Goal: Task Accomplishment & Management: Manage account settings

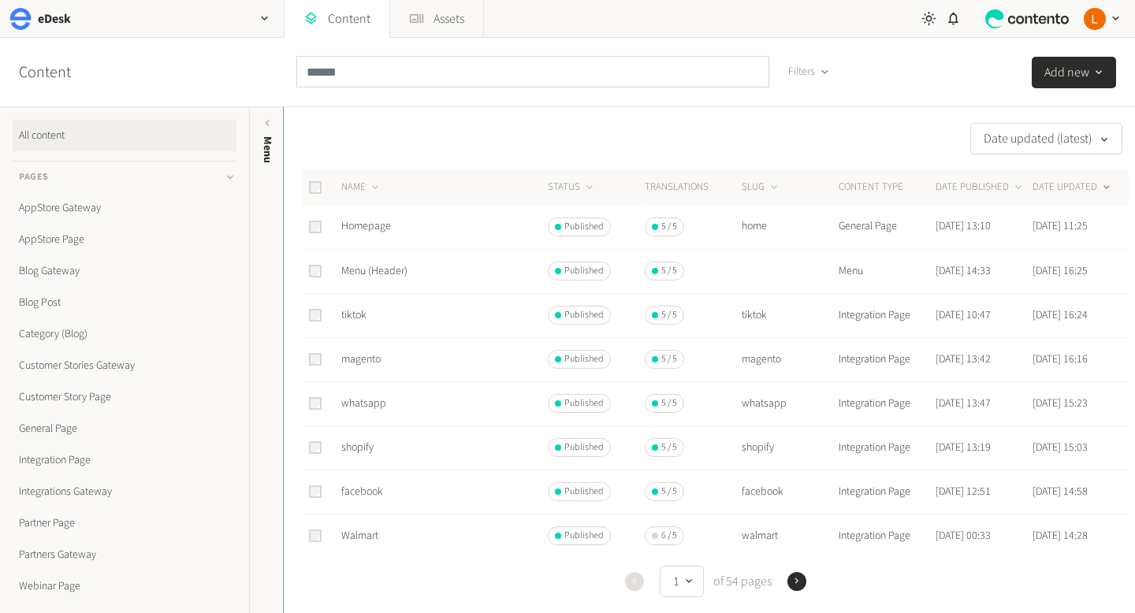
click at [377, 80] on input "text" at bounding box center [532, 72] width 473 height 32
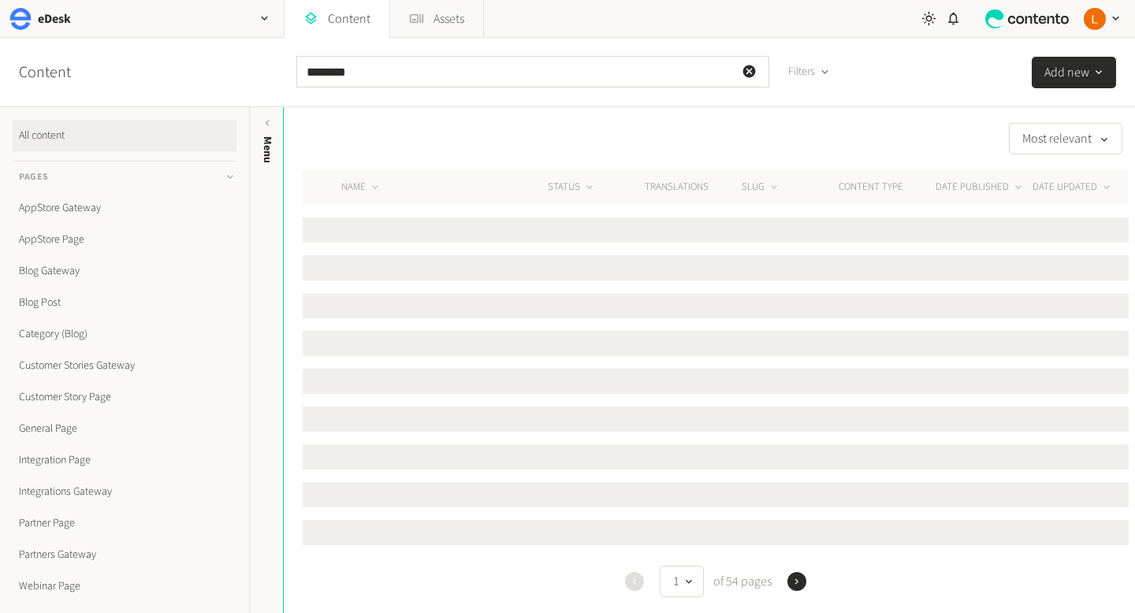
drag, startPoint x: 364, startPoint y: 70, endPoint x: 269, endPoint y: 70, distance: 95.4
click at [269, 70] on div "Content ******** Filters Add new" at bounding box center [567, 72] width 1135 height 69
type input "*******"
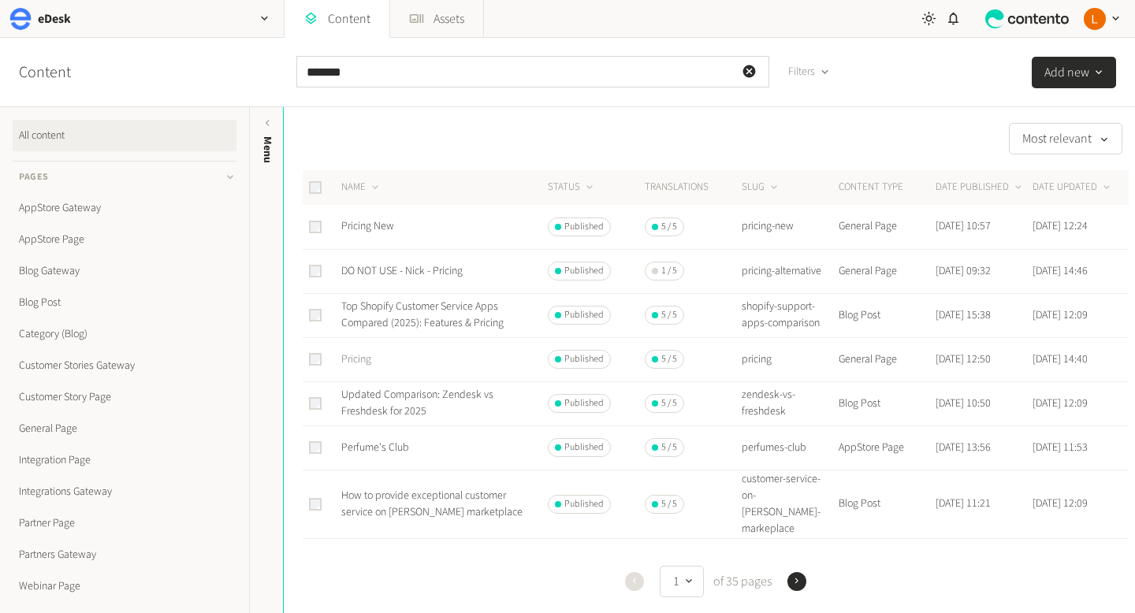
click at [366, 355] on link "Pricing" at bounding box center [356, 360] width 30 height 16
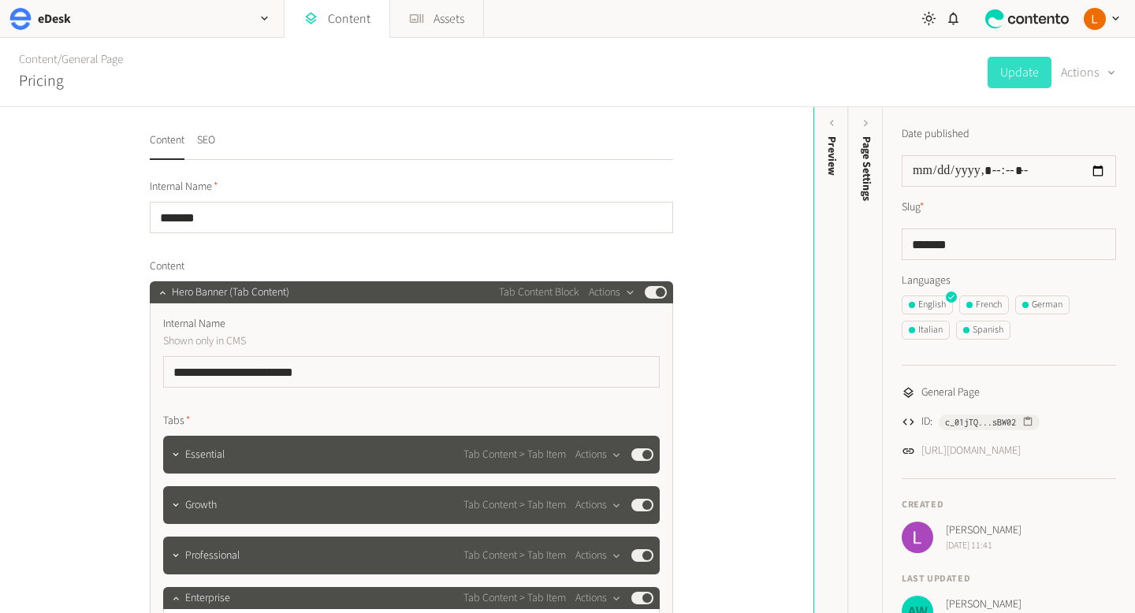
scroll to position [52, 0]
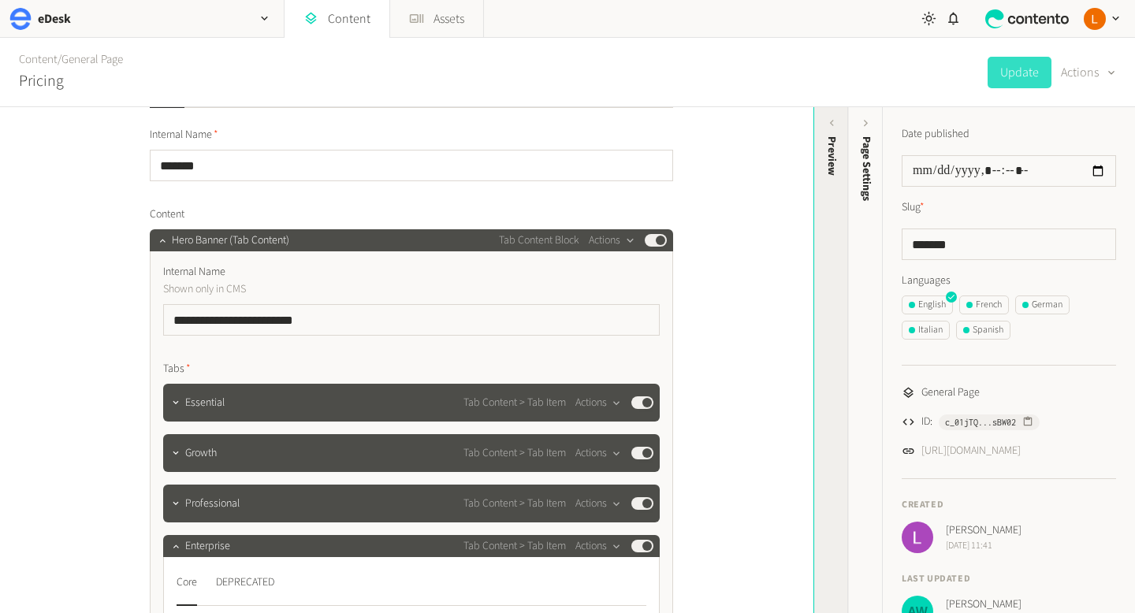
click at [836, 120] on icon at bounding box center [831, 123] width 13 height 13
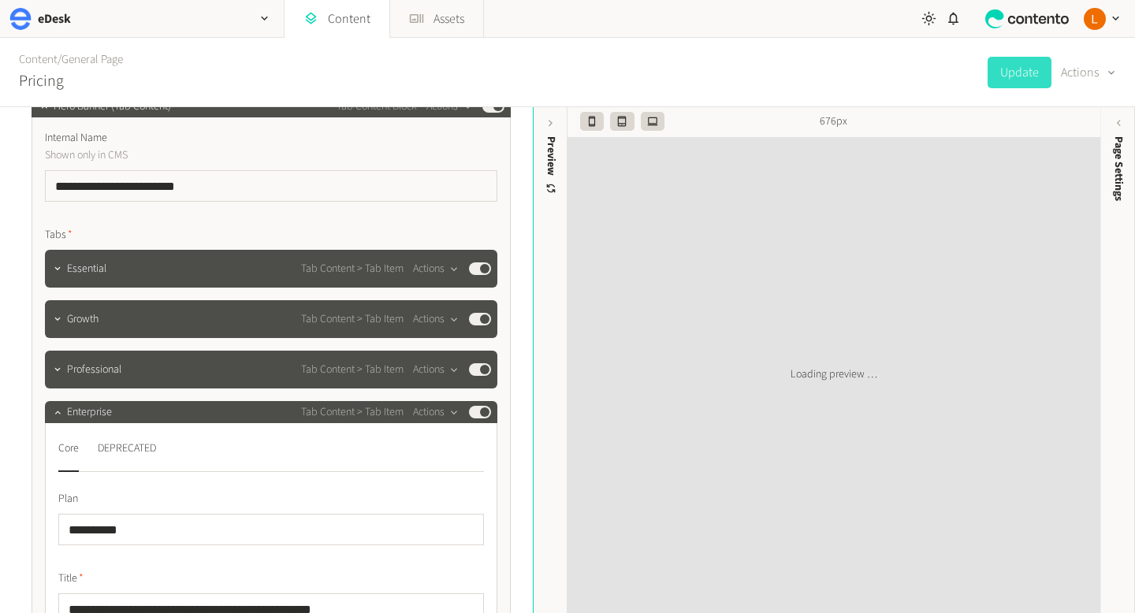
scroll to position [187, 0]
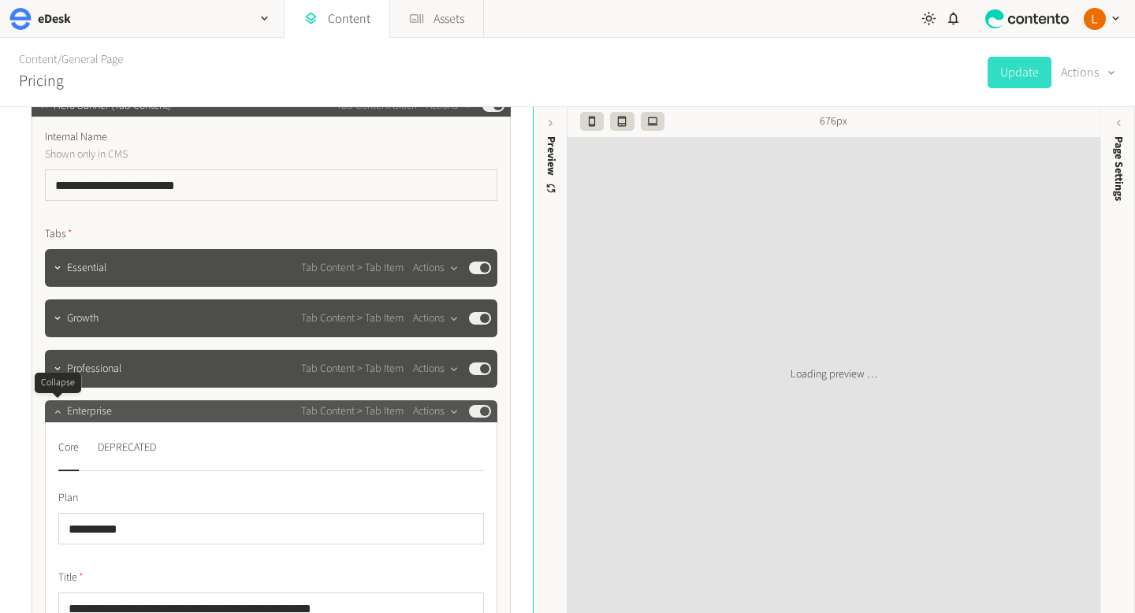
click at [61, 419] on button "button" at bounding box center [57, 409] width 19 height 19
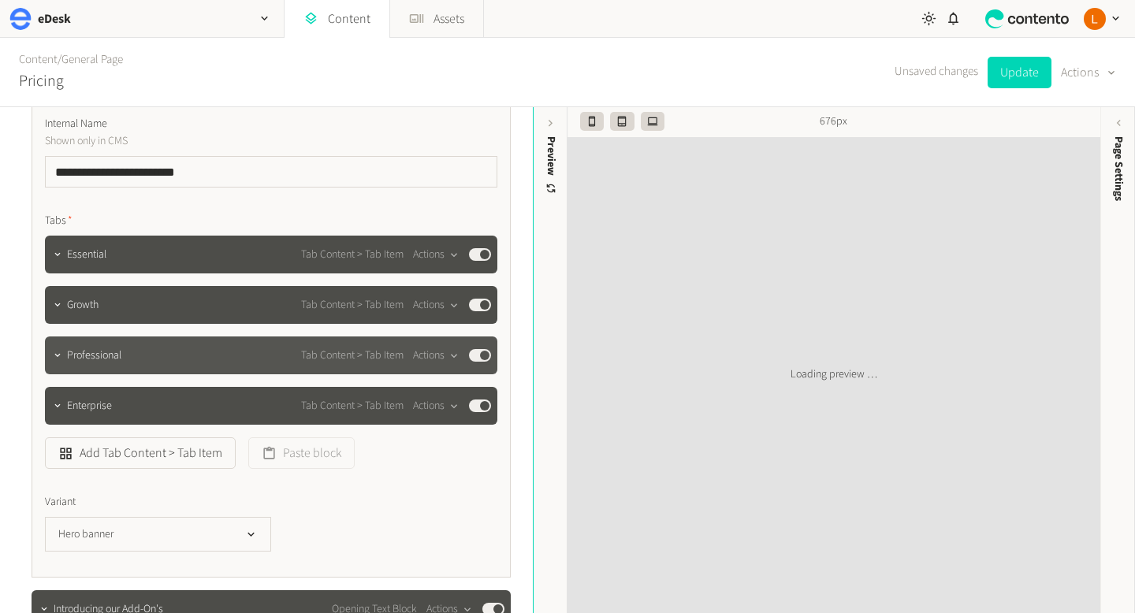
scroll to position [201, 0]
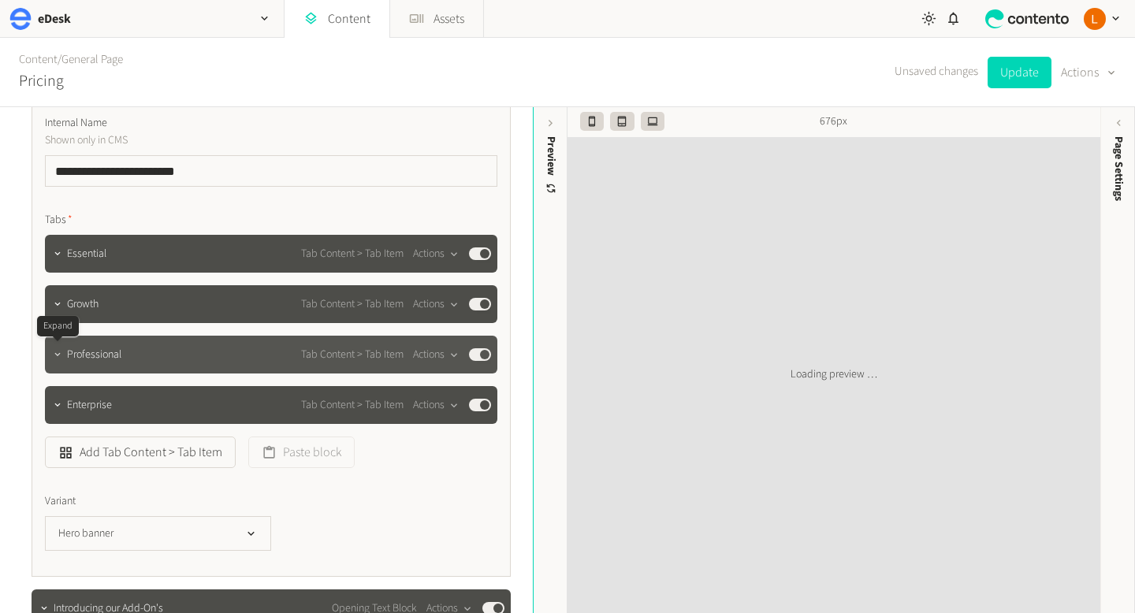
click at [60, 358] on icon "button" at bounding box center [57, 354] width 11 height 11
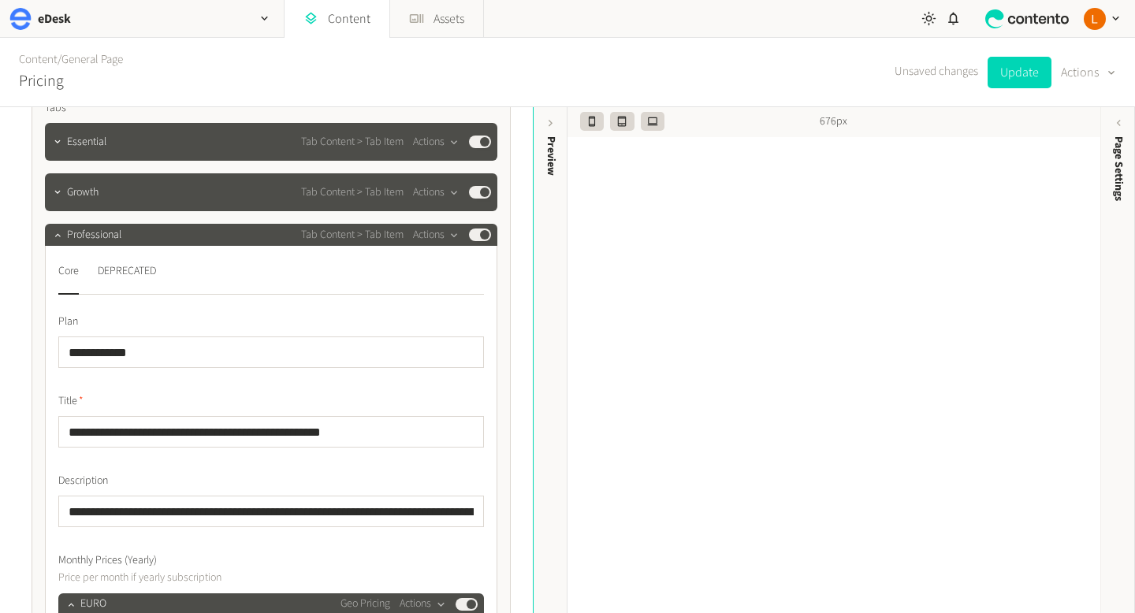
scroll to position [296, 0]
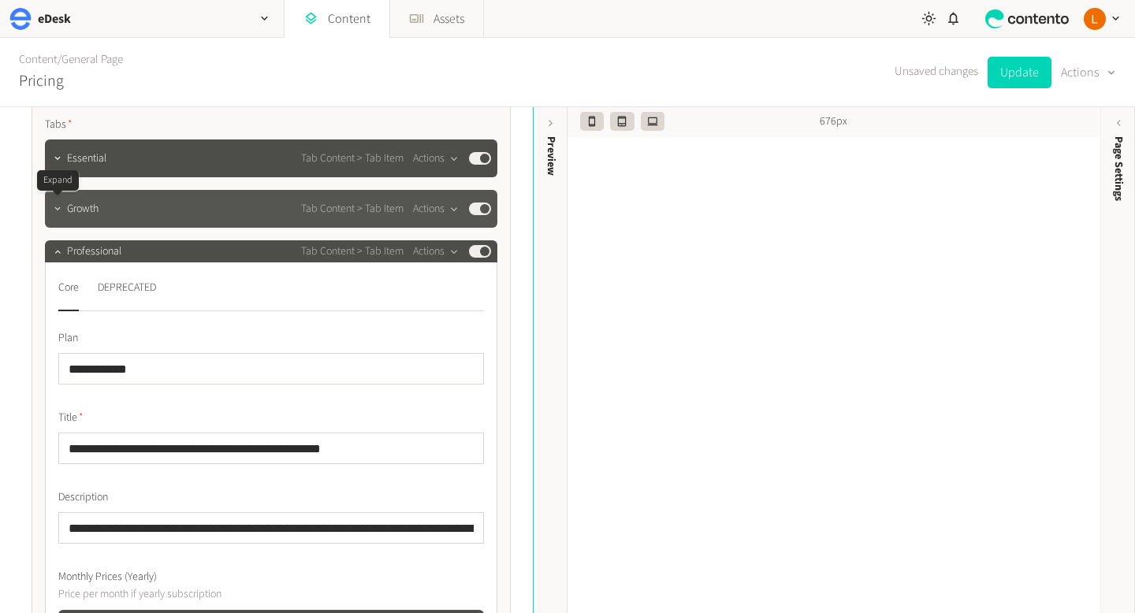
click at [64, 212] on button "button" at bounding box center [57, 207] width 19 height 19
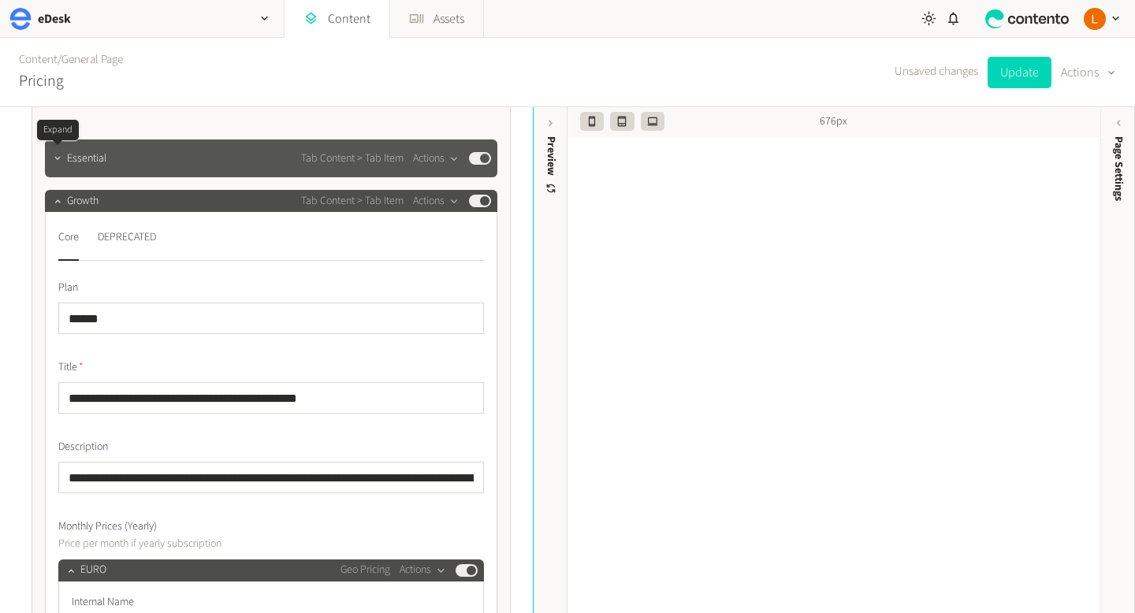
click at [63, 162] on button "button" at bounding box center [57, 156] width 19 height 19
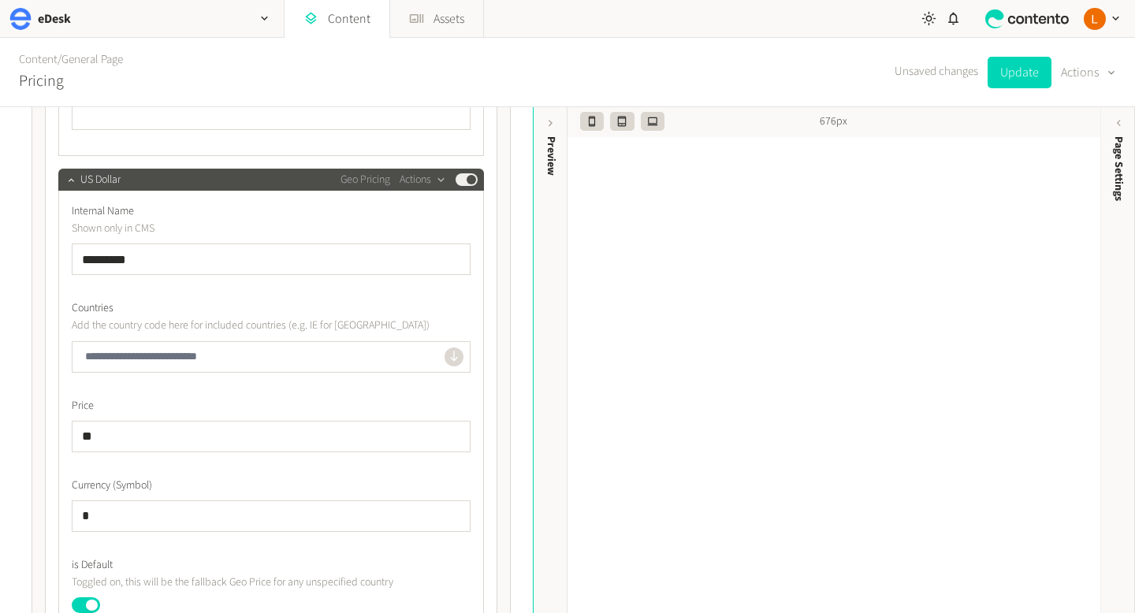
scroll to position [1475, 0]
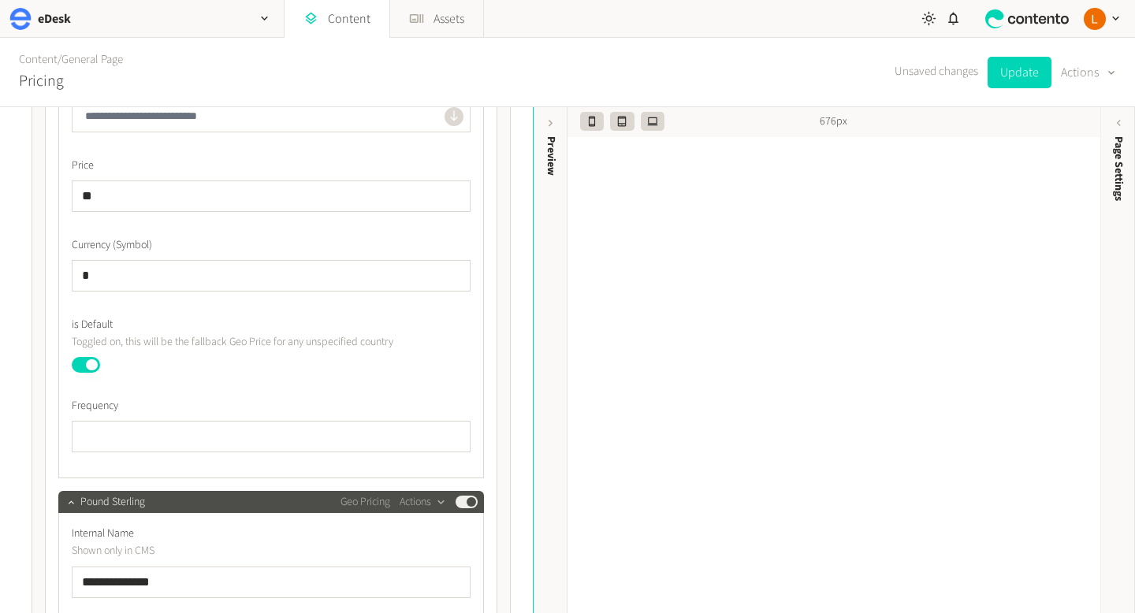
click at [94, 367] on button "Published" at bounding box center [86, 365] width 28 height 16
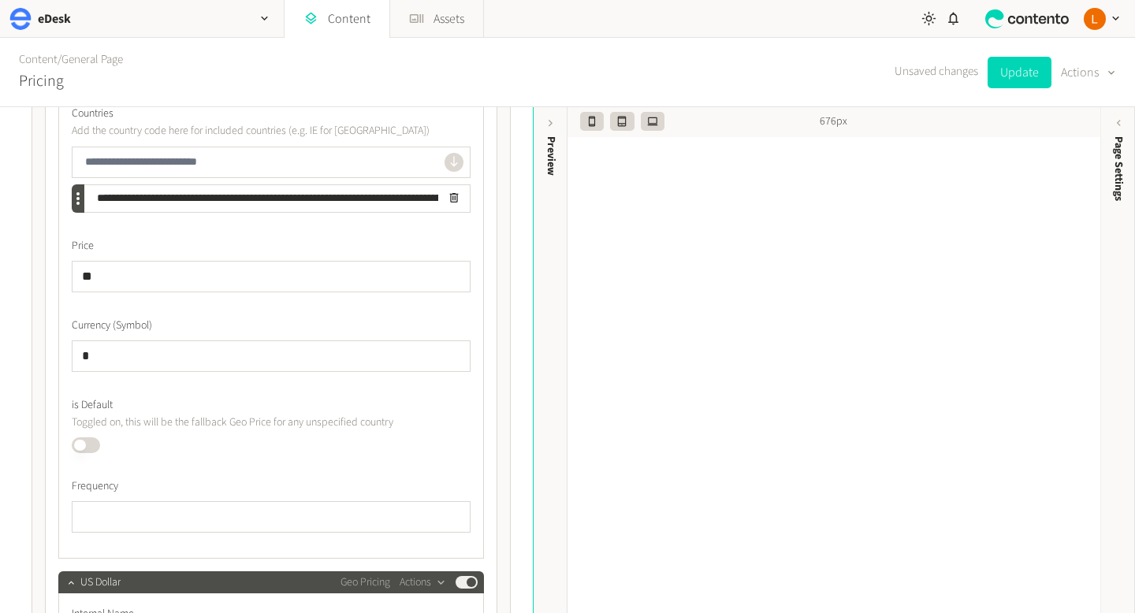
scroll to position [931, 0]
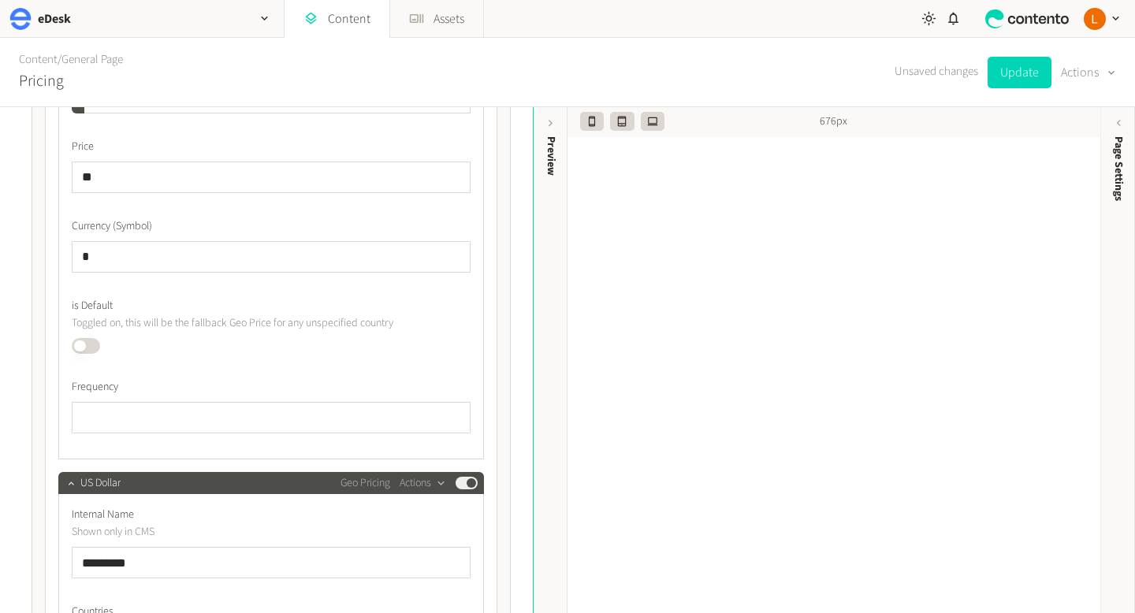
click at [83, 344] on button "Published" at bounding box center [86, 346] width 28 height 16
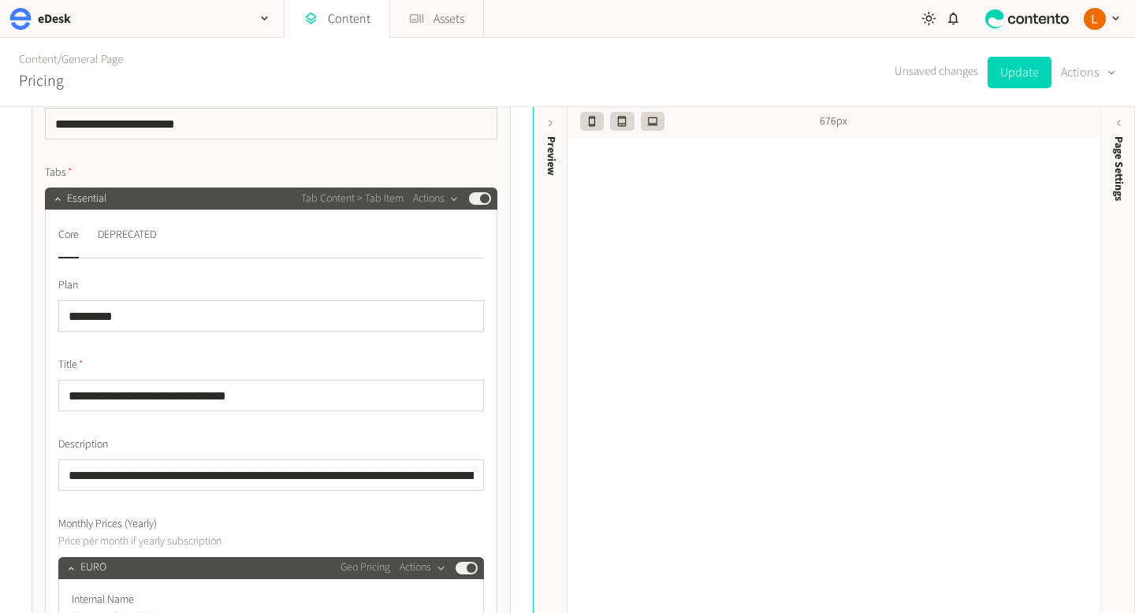
scroll to position [177, 0]
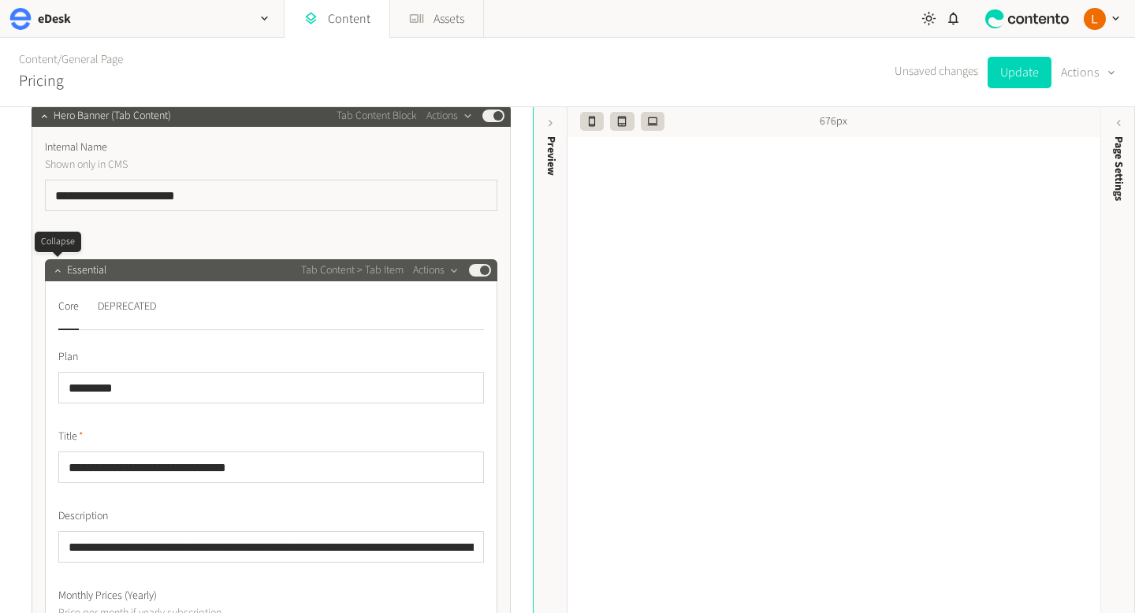
click at [63, 274] on button "button" at bounding box center [57, 268] width 19 height 19
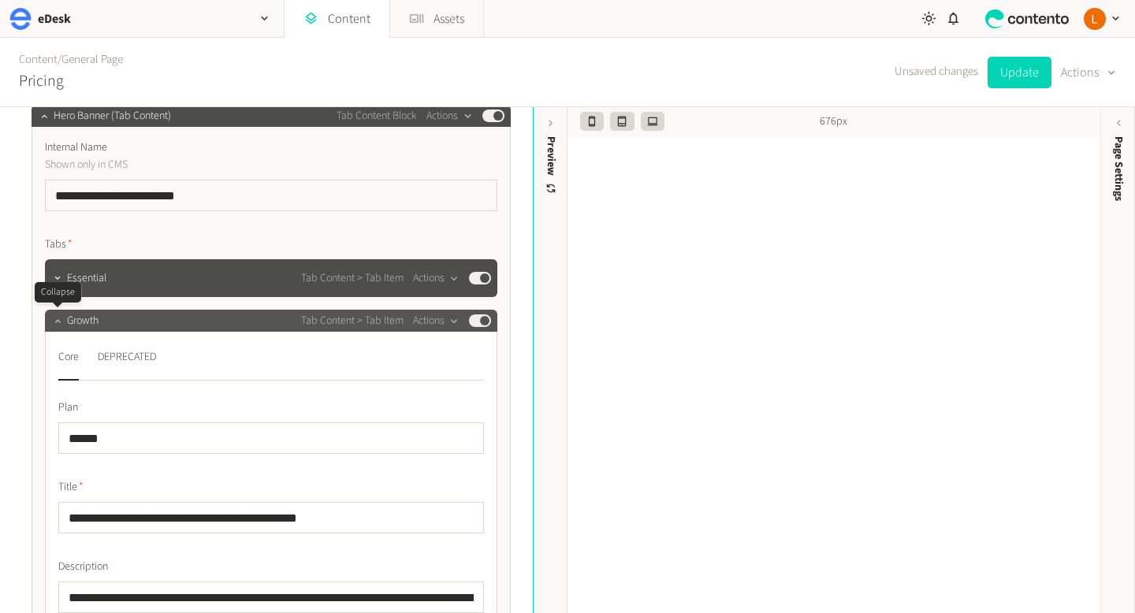
click at [58, 322] on icon "button" at bounding box center [57, 320] width 6 height 3
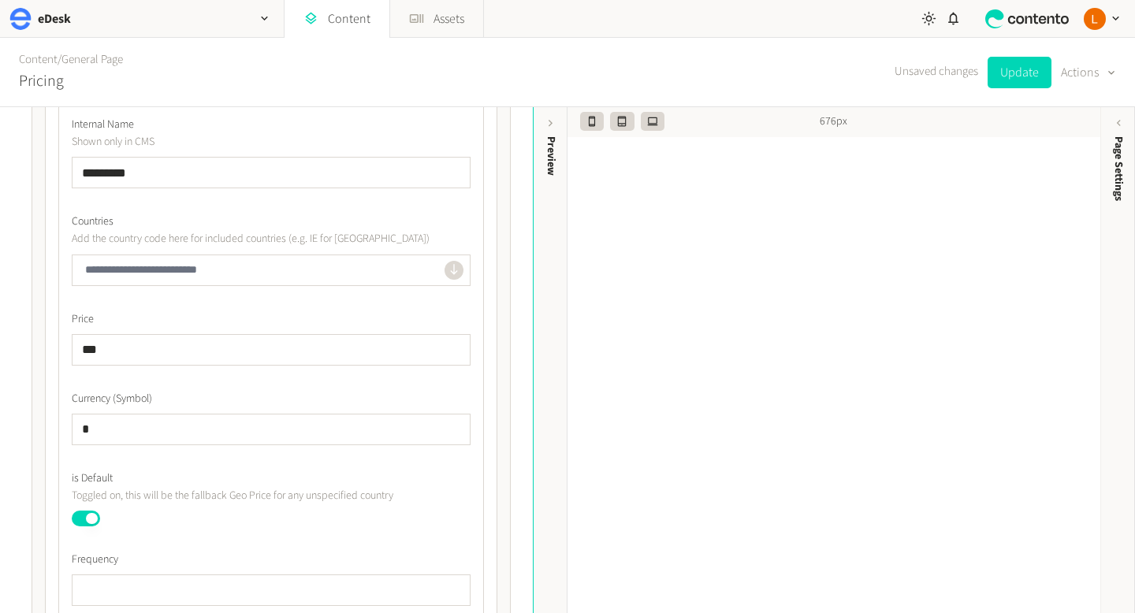
scroll to position [1441, 0]
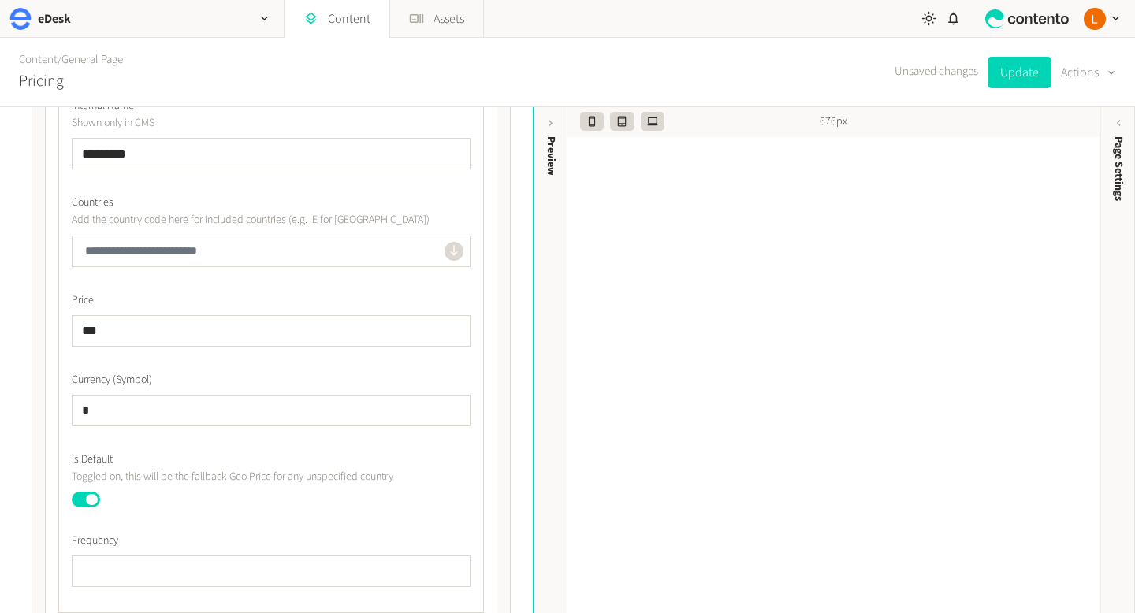
click at [89, 501] on button "Published" at bounding box center [86, 500] width 28 height 16
click at [1010, 69] on button "Update" at bounding box center [1020, 73] width 64 height 32
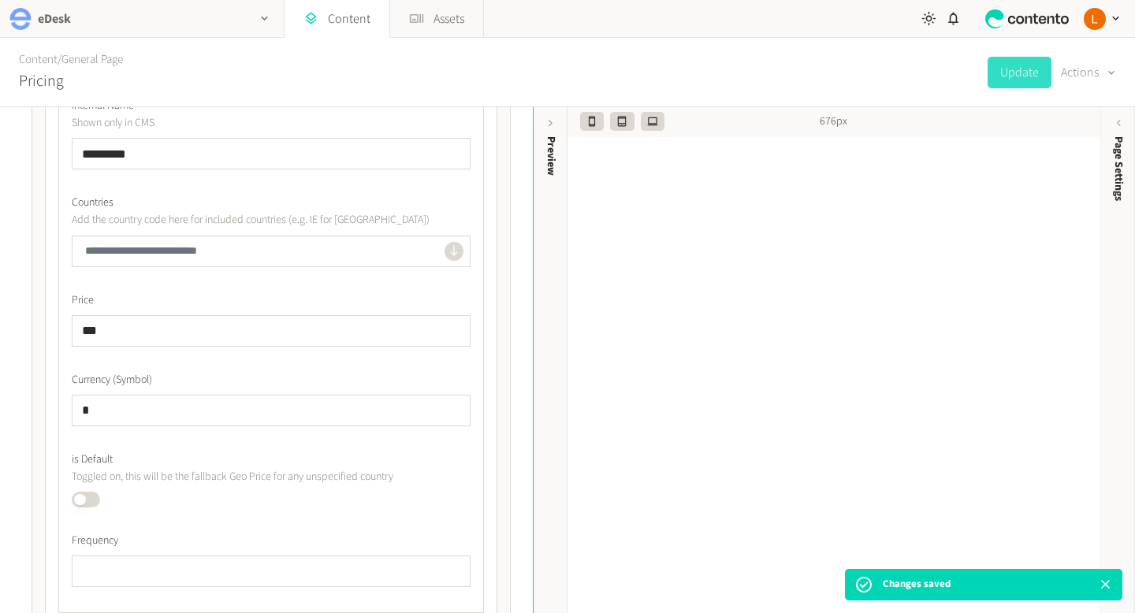
click at [265, 21] on icon "button" at bounding box center [264, 18] width 13 height 13
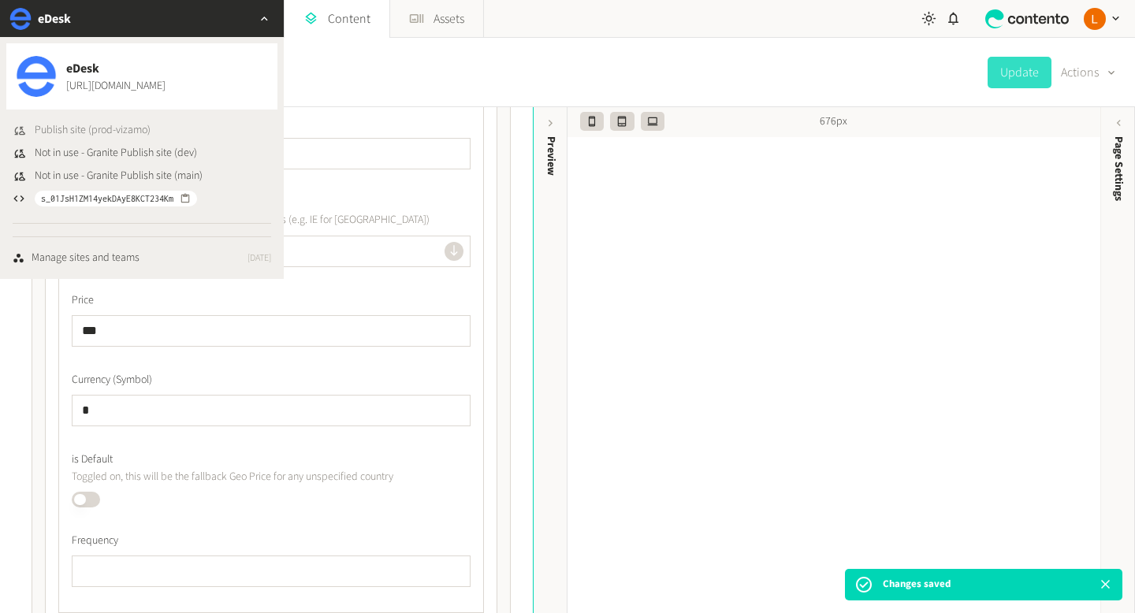
click at [131, 128] on span "Publish site (prod-vizamo)" at bounding box center [93, 130] width 116 height 17
